Goal: Use online tool/utility: Use online tool/utility

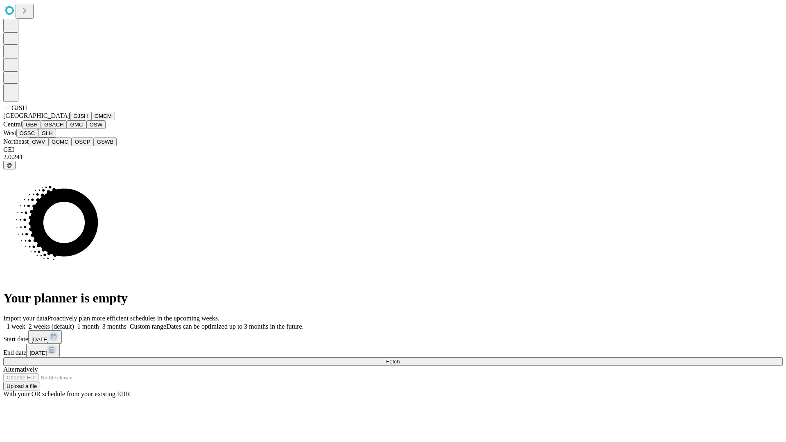
click at [70, 120] on button "GJSH" at bounding box center [80, 116] width 21 height 9
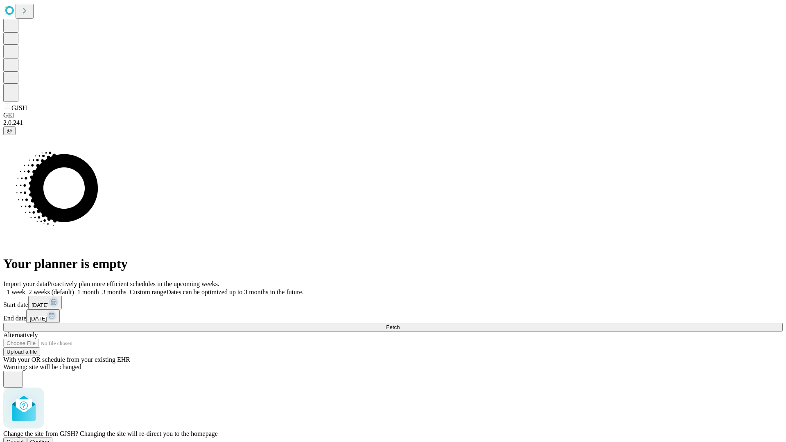
click at [50, 439] on span "Confirm" at bounding box center [39, 442] width 19 height 6
click at [74, 289] on label "2 weeks (default)" at bounding box center [49, 292] width 49 height 7
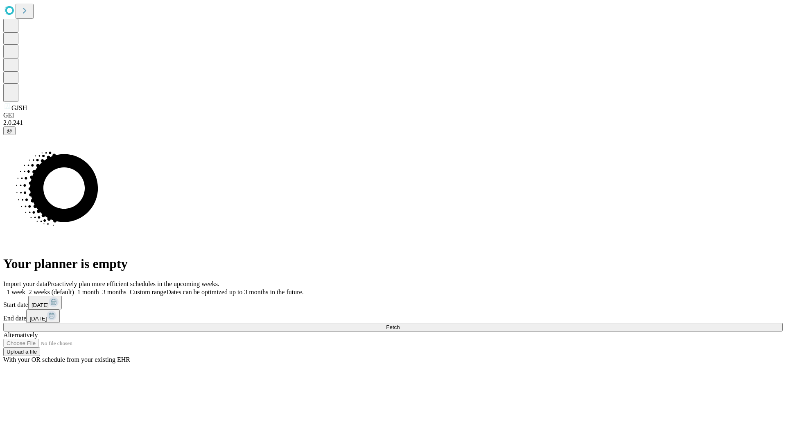
click at [400, 324] on span "Fetch" at bounding box center [393, 327] width 14 height 6
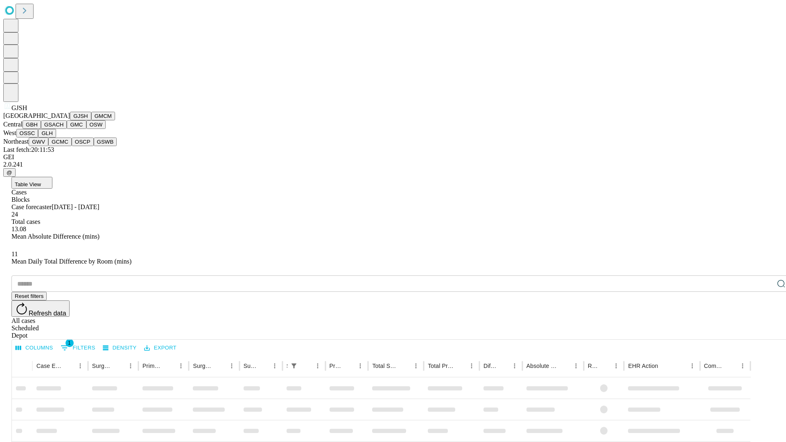
click at [91, 120] on button "GMCM" at bounding box center [103, 116] width 24 height 9
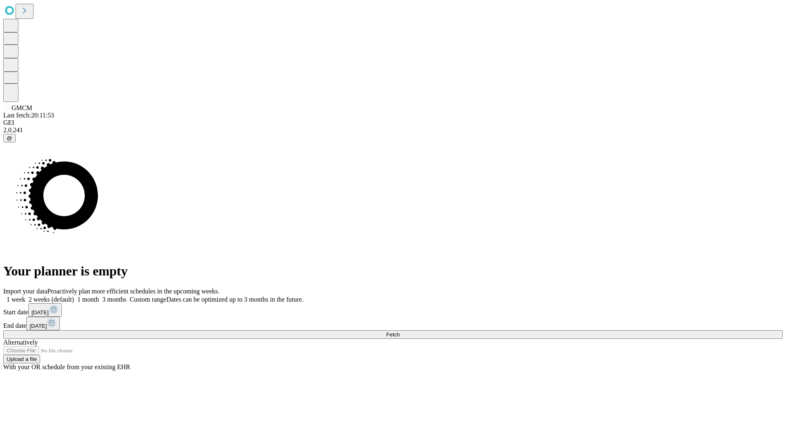
click at [400, 332] on span "Fetch" at bounding box center [393, 335] width 14 height 6
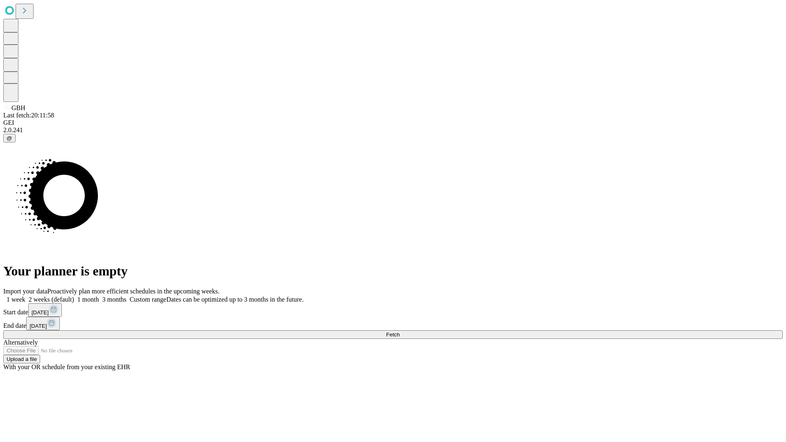
click at [400, 332] on span "Fetch" at bounding box center [393, 335] width 14 height 6
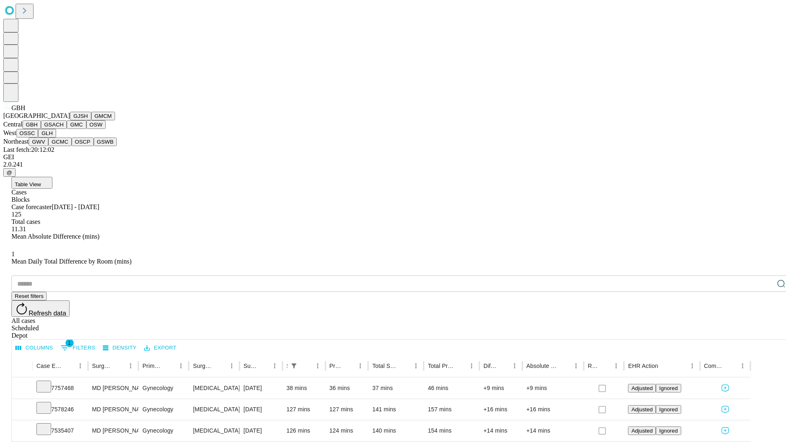
click at [63, 129] on button "GSACH" at bounding box center [54, 124] width 26 height 9
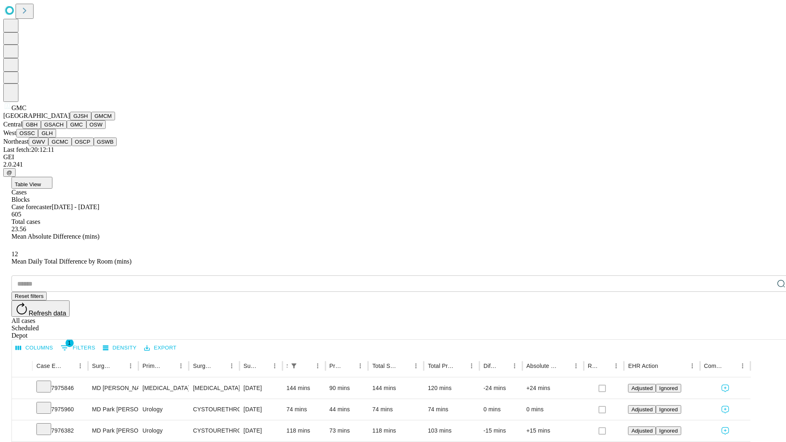
click at [86, 129] on button "OSW" at bounding box center [96, 124] width 20 height 9
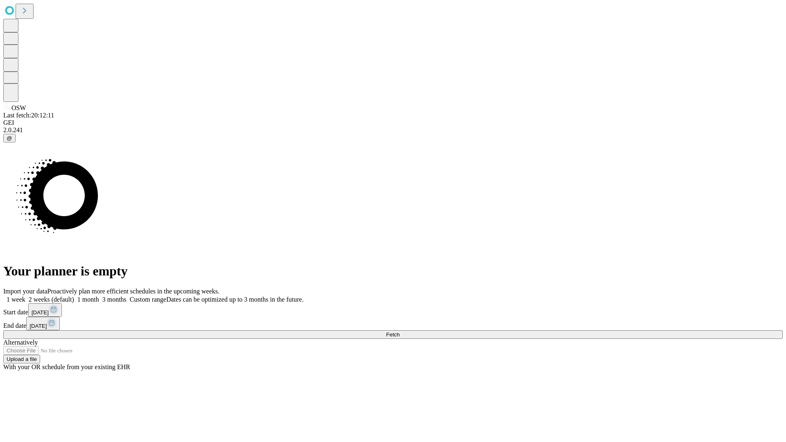
click at [74, 296] on label "2 weeks (default)" at bounding box center [49, 299] width 49 height 7
click at [400, 332] on span "Fetch" at bounding box center [393, 335] width 14 height 6
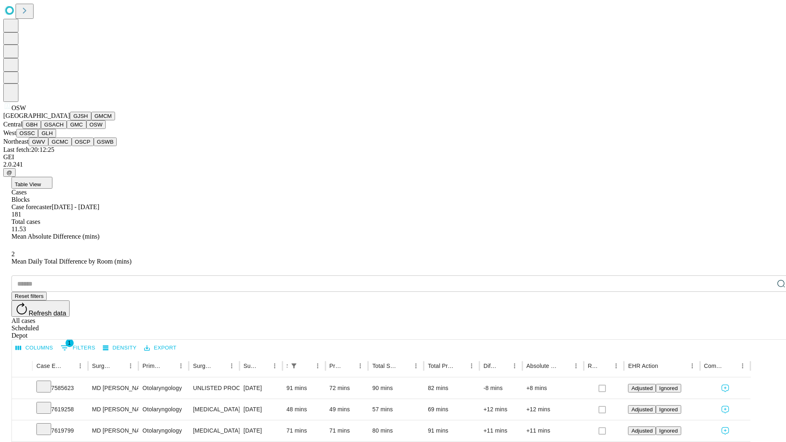
click at [38, 138] on button "OSSC" at bounding box center [27, 133] width 22 height 9
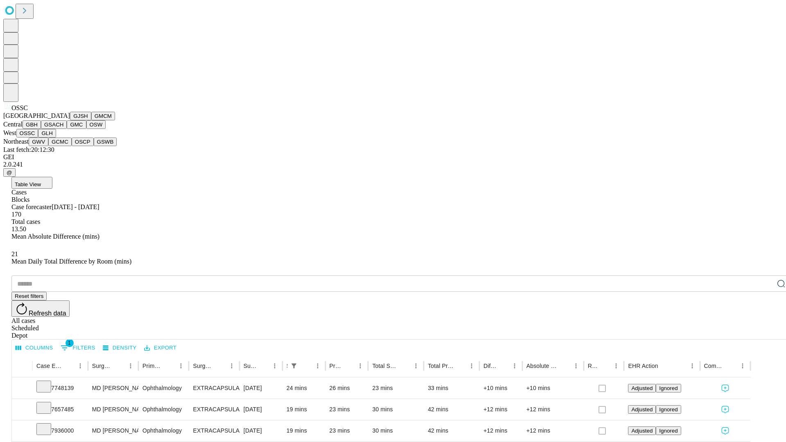
click at [56, 138] on button "GLH" at bounding box center [47, 133] width 18 height 9
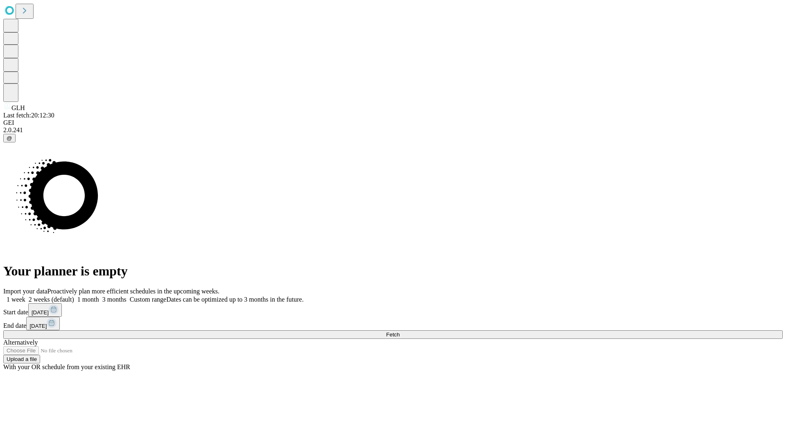
click at [74, 296] on label "2 weeks (default)" at bounding box center [49, 299] width 49 height 7
click at [400, 332] on span "Fetch" at bounding box center [393, 335] width 14 height 6
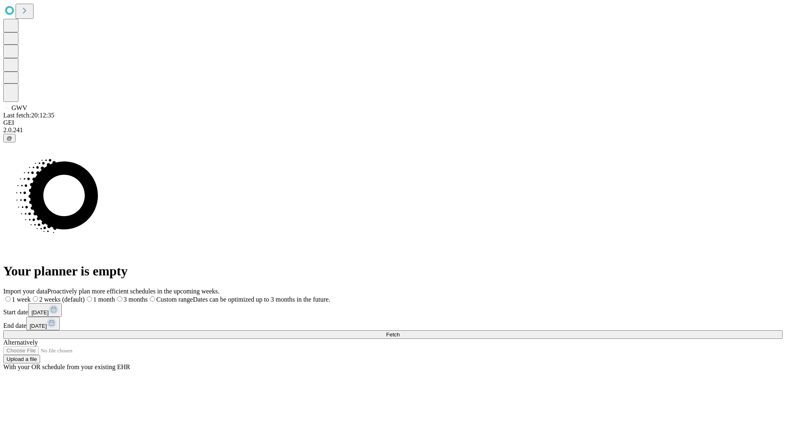
click at [85, 296] on label "2 weeks (default)" at bounding box center [58, 299] width 54 height 7
click at [400, 332] on span "Fetch" at bounding box center [393, 335] width 14 height 6
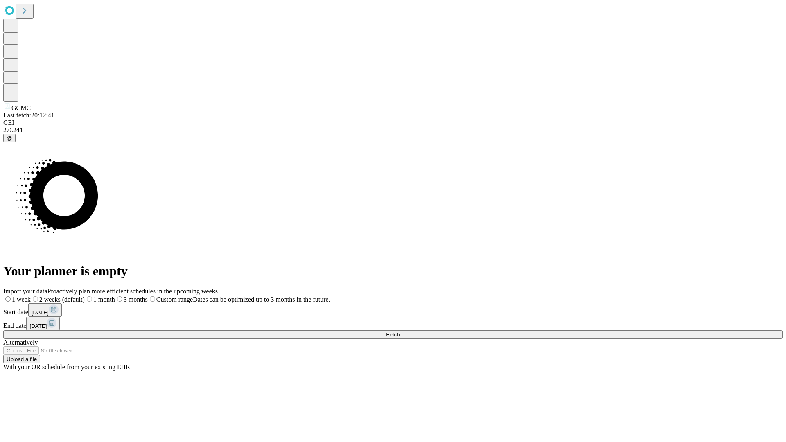
click at [85, 296] on label "2 weeks (default)" at bounding box center [58, 299] width 54 height 7
click at [400, 332] on span "Fetch" at bounding box center [393, 335] width 14 height 6
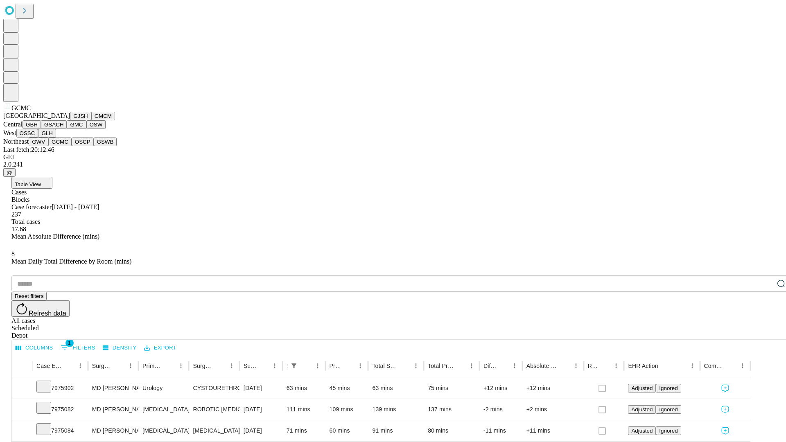
click at [72, 146] on button "OSCP" at bounding box center [83, 142] width 22 height 9
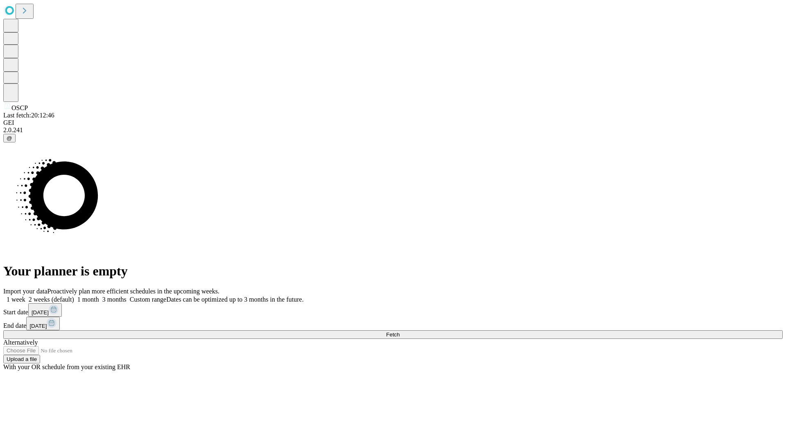
click at [74, 296] on label "2 weeks (default)" at bounding box center [49, 299] width 49 height 7
click at [400, 332] on span "Fetch" at bounding box center [393, 335] width 14 height 6
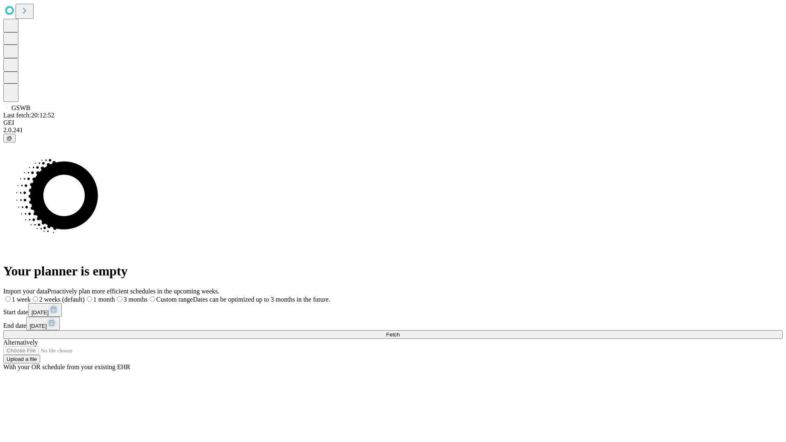
click at [85, 296] on label "2 weeks (default)" at bounding box center [58, 299] width 54 height 7
click at [400, 332] on span "Fetch" at bounding box center [393, 335] width 14 height 6
